Goal: Task Accomplishment & Management: Complete application form

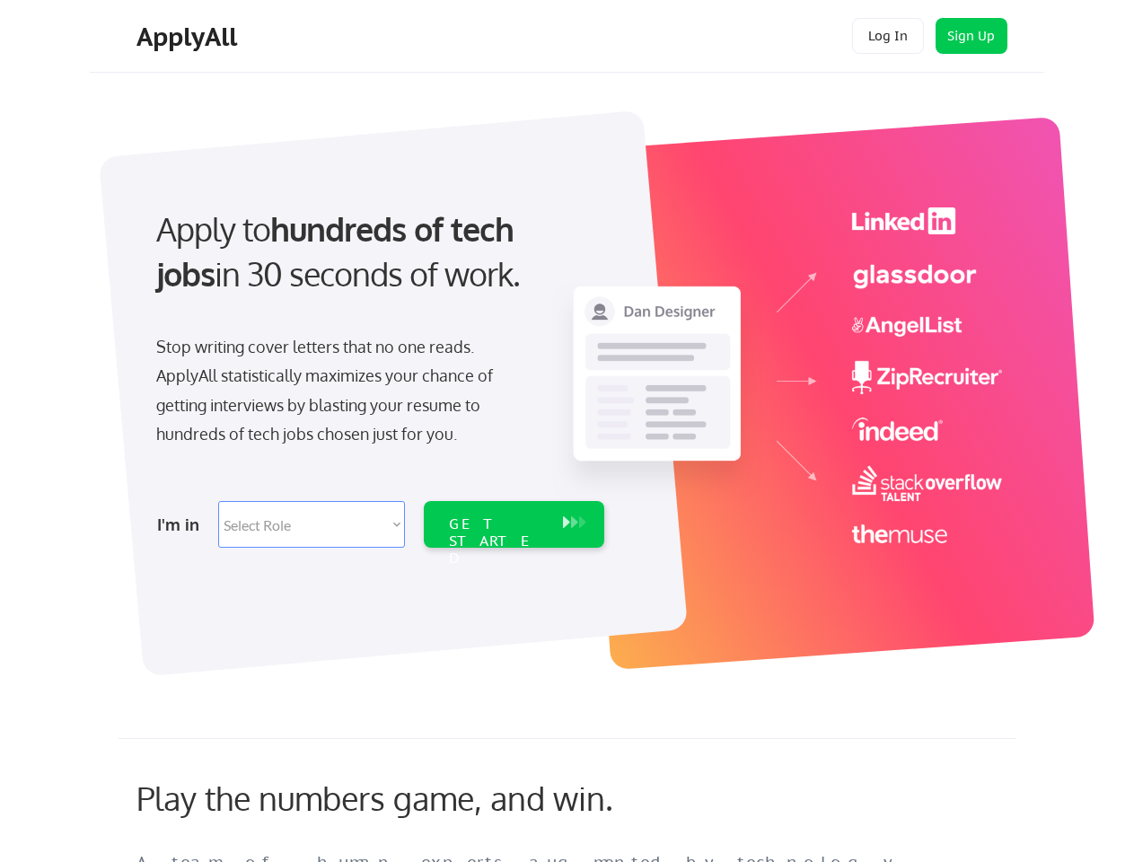
click at [567, 431] on div "Apply to hundreds of tech jobs in 30 seconds of work. Stop writing cover letter…" at bounding box center [379, 372] width 502 height 367
click at [569, 384] on div "Apply to hundreds of tech jobs in 30 seconds of work. Stop writing cover letter…" at bounding box center [379, 372] width 502 height 367
click at [378, 372] on div "Stop writing cover letters that no one reads. ApplyAll statistically maximizes …" at bounding box center [340, 390] width 369 height 117
click at [376, 267] on div "Apply to hundreds of tech jobs in 30 seconds of work." at bounding box center [376, 252] width 441 height 91
click at [340, 394] on div "Stop writing cover letters that no one reads. ApplyAll statistically maximizes …" at bounding box center [340, 390] width 369 height 117
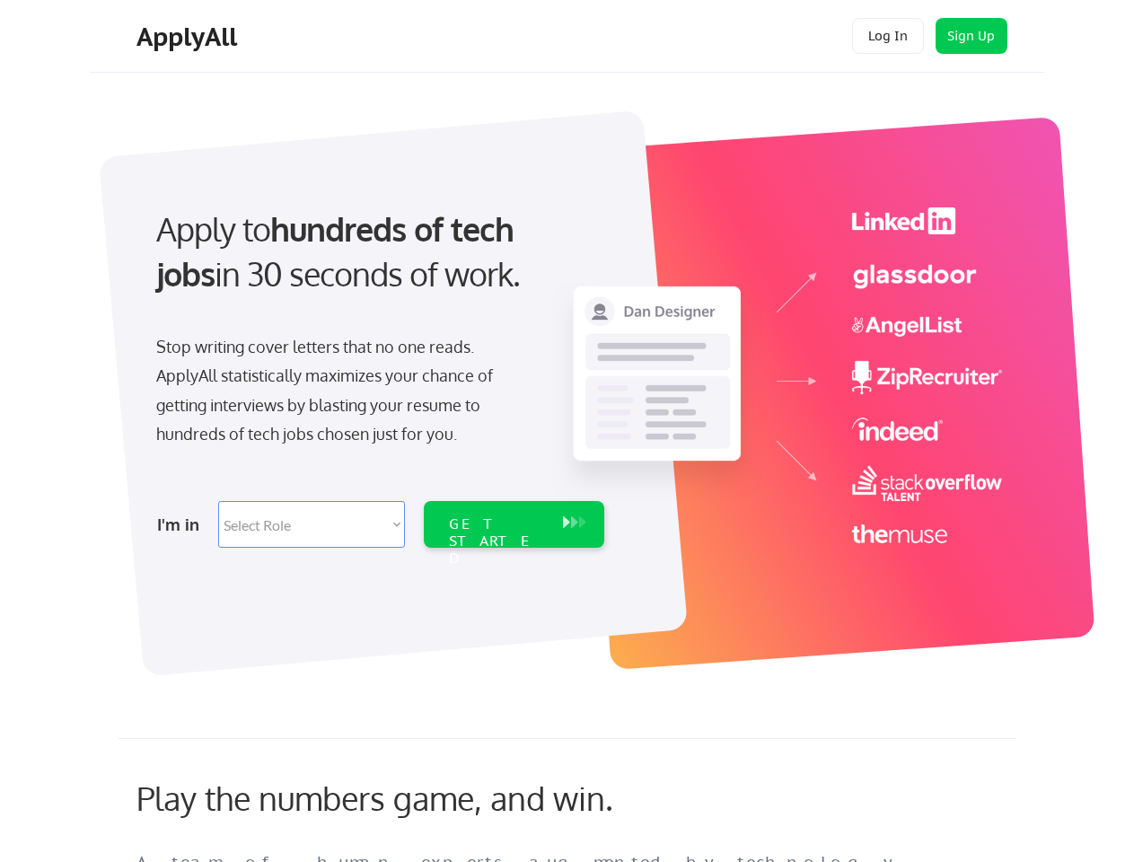
click at [378, 525] on select "Select Role Software Engineering Product Management Customer Success Sales UI/U…" at bounding box center [311, 524] width 187 height 47
click at [182, 525] on div "I'm in" at bounding box center [182, 524] width 50 height 29
click at [312, 525] on select "Select Role Software Engineering Product Management Customer Success Sales UI/U…" at bounding box center [311, 524] width 187 height 47
click at [514, 525] on div "GET STARTED" at bounding box center [497, 542] width 96 height 52
click at [497, 525] on div "GET STARTED" at bounding box center [497, 542] width 96 height 52
